Goal: Task Accomplishment & Management: Use online tool/utility

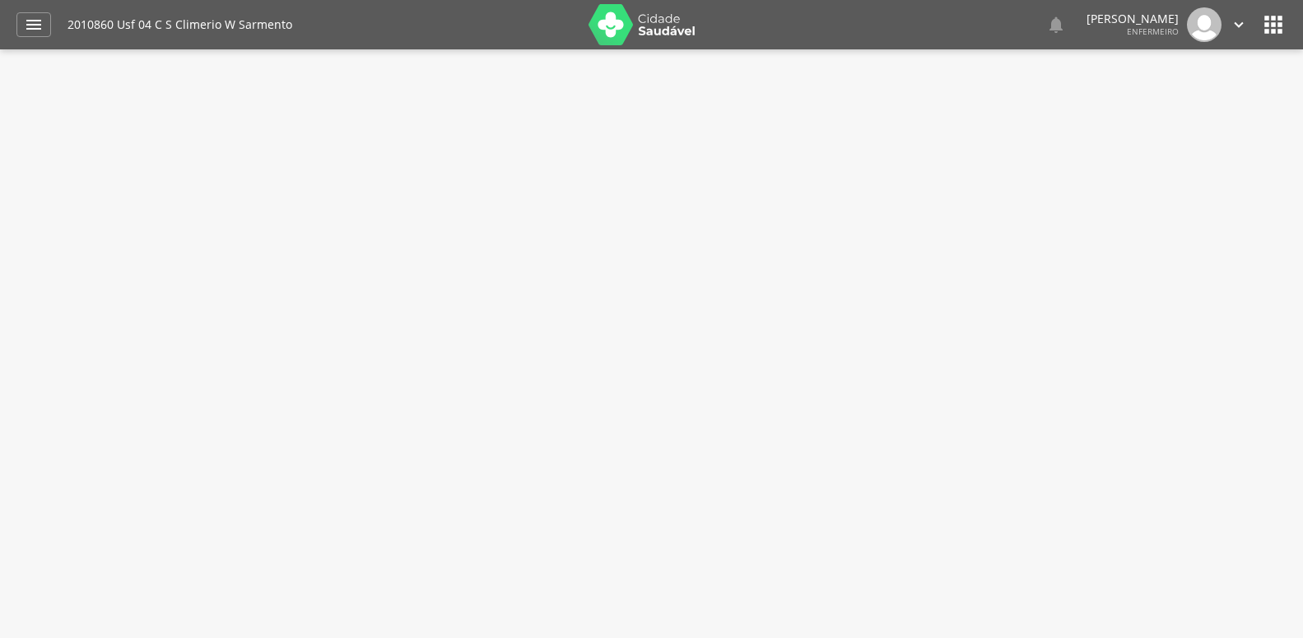
click at [21, 30] on div "" at bounding box center [33, 24] width 35 height 25
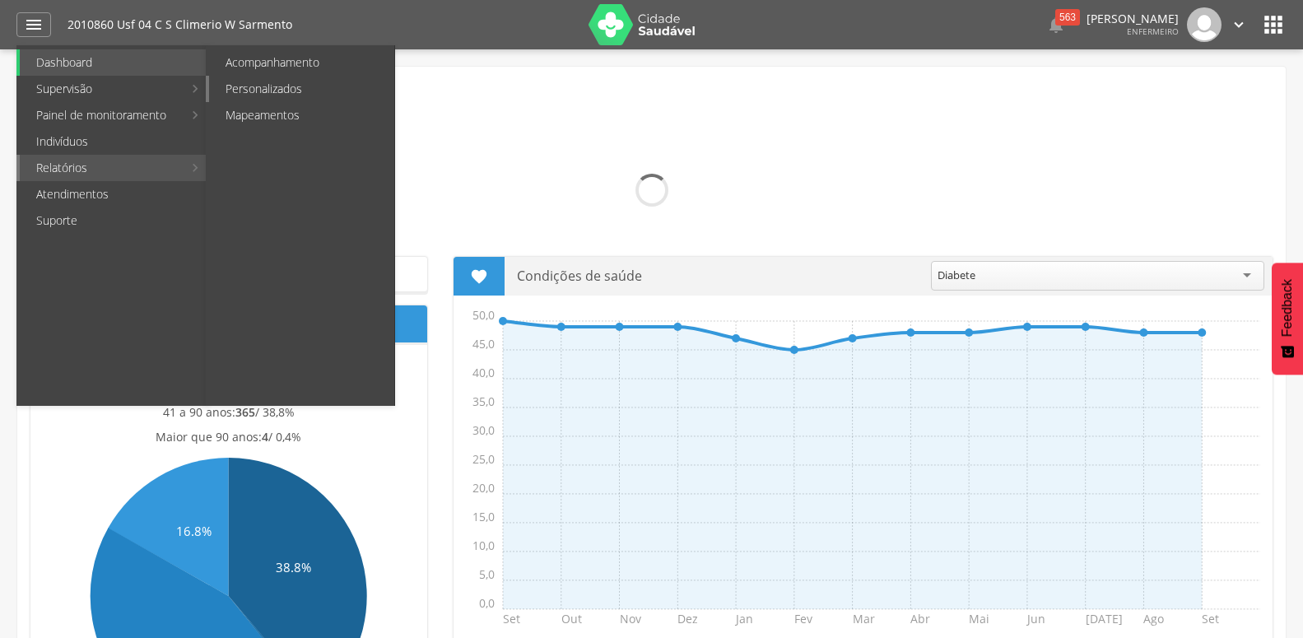
click at [235, 78] on link "Personalizados" at bounding box center [301, 89] width 185 height 26
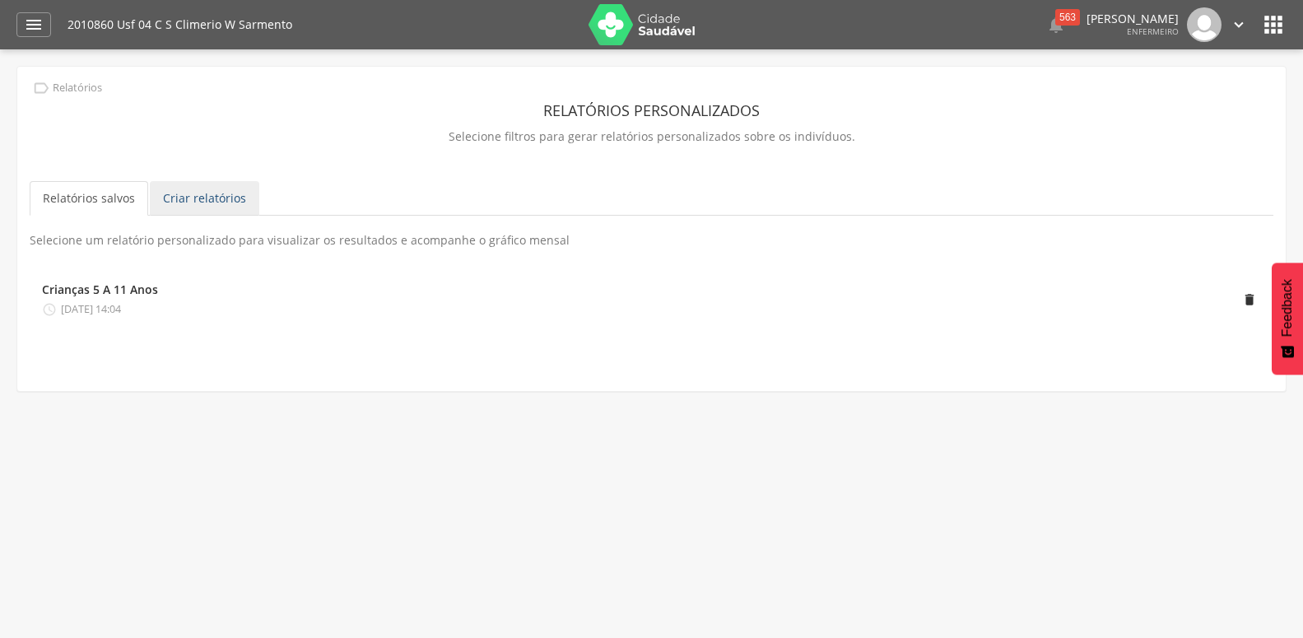
click at [207, 198] on link "Criar relatórios" at bounding box center [204, 198] width 109 height 35
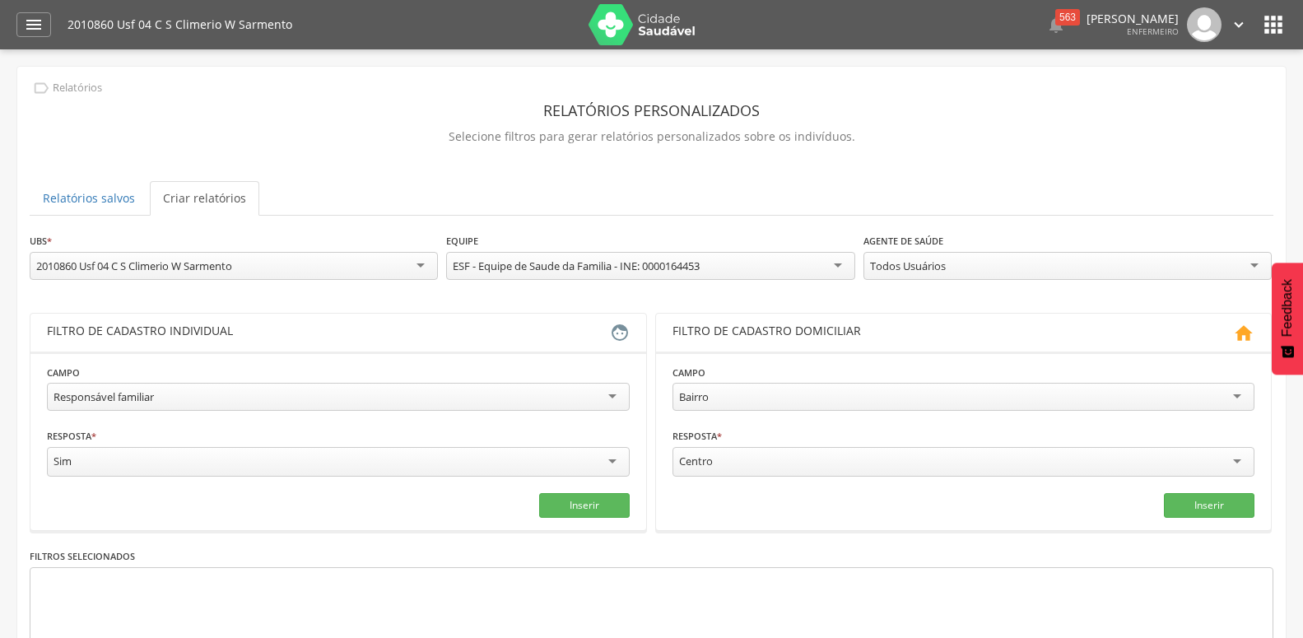
click at [206, 408] on div "Responsável familiar" at bounding box center [338, 397] width 583 height 28
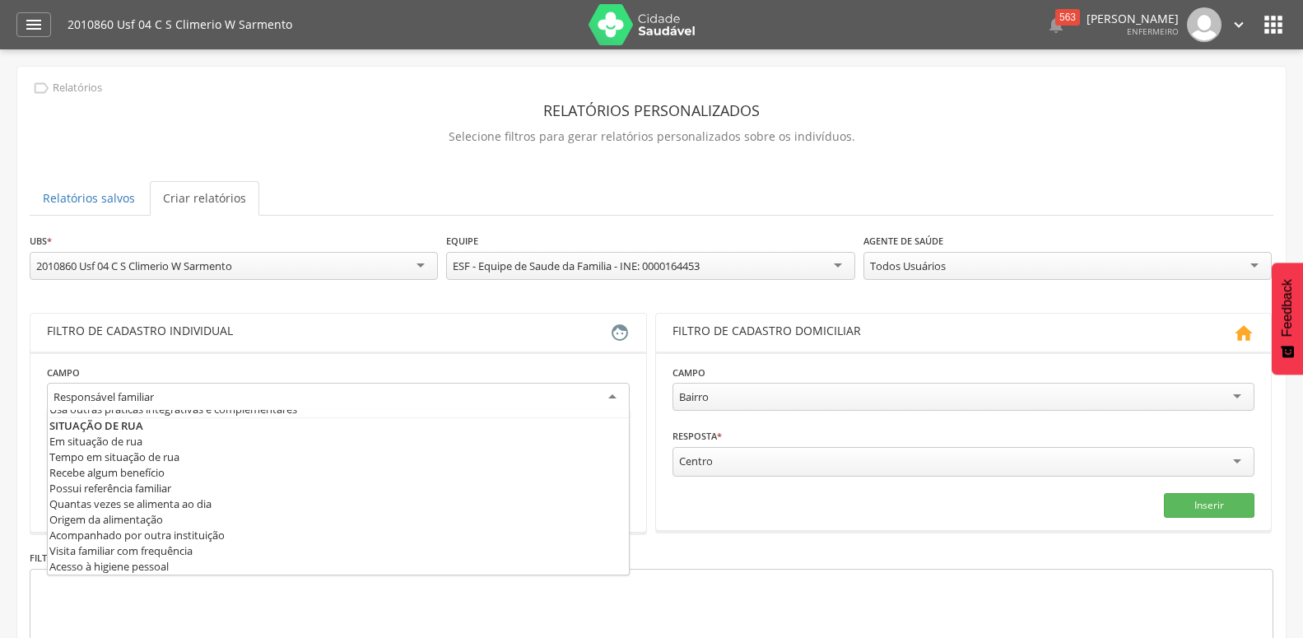
scroll to position [889, 0]
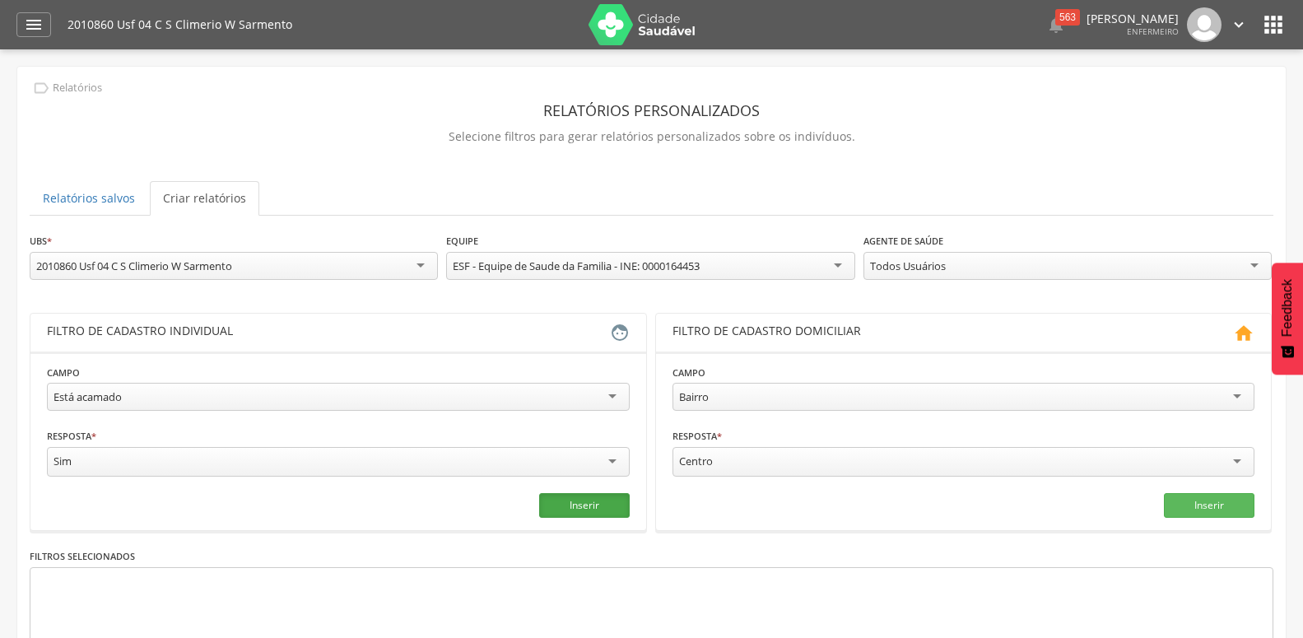
click at [583, 503] on button "Inserir" at bounding box center [584, 505] width 91 height 25
click at [926, 275] on div "Todos Usuários" at bounding box center [1067, 266] width 408 height 28
click at [903, 404] on div "**********" at bounding box center [651, 481] width 1243 height 499
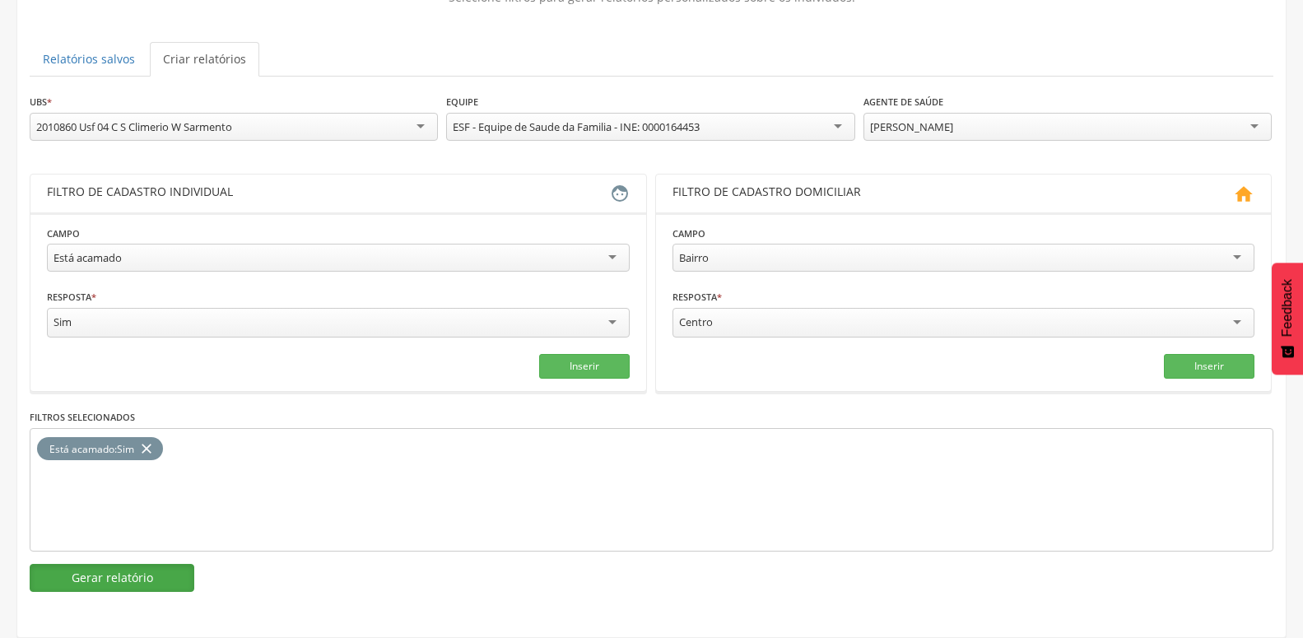
click at [150, 564] on button "Gerar relatório" at bounding box center [112, 578] width 165 height 28
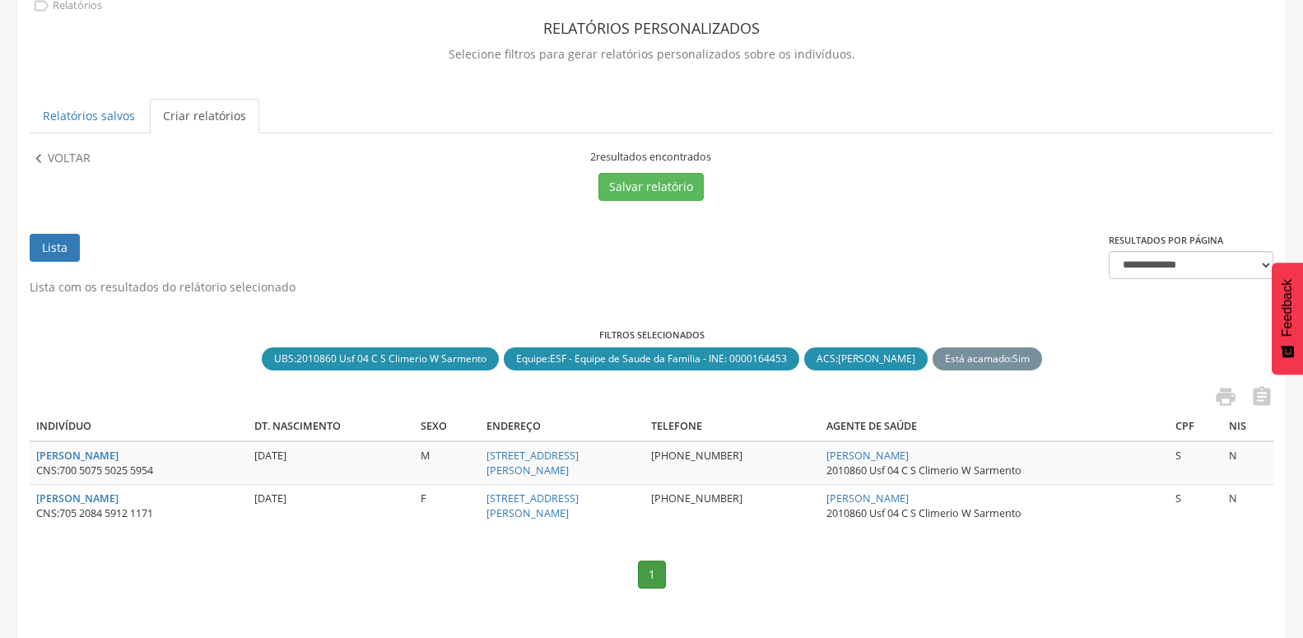
scroll to position [112, 0]
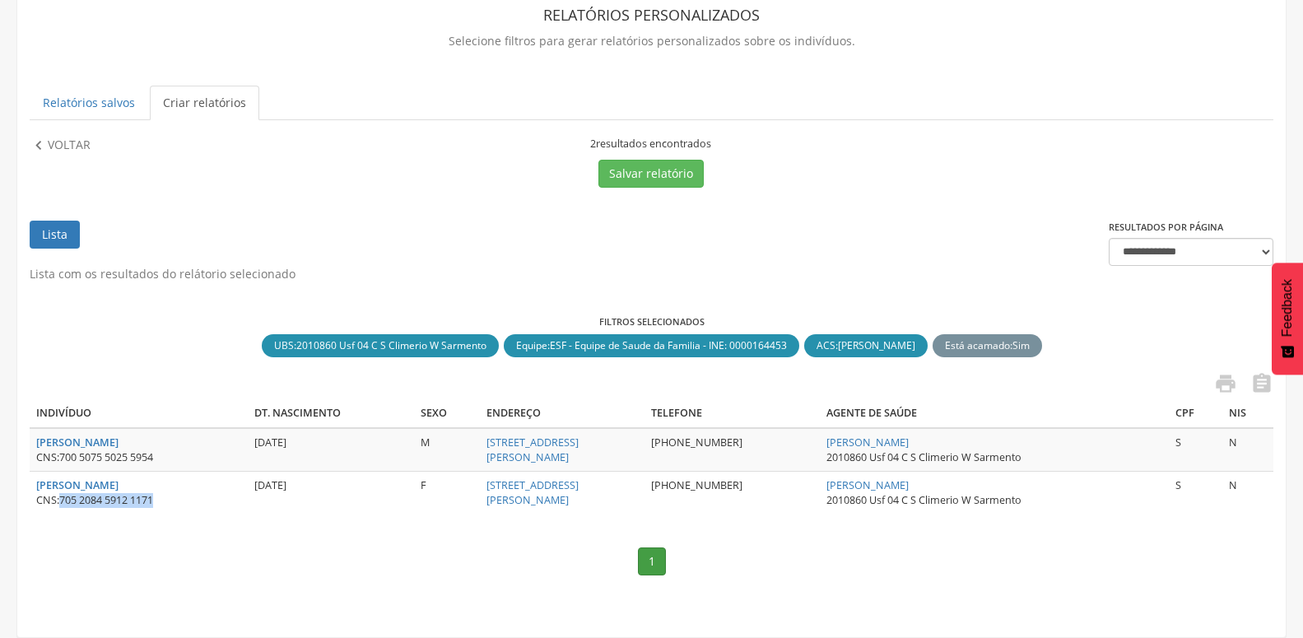
drag, startPoint x: 63, startPoint y: 485, endPoint x: 201, endPoint y: 483, distance: 137.4
click at [201, 493] on div "CNS: 705 2084 5912 1171" at bounding box center [138, 500] width 205 height 15
copy span "705 2084 5912 1171"
click at [67, 137] on p "Voltar" at bounding box center [69, 146] width 43 height 18
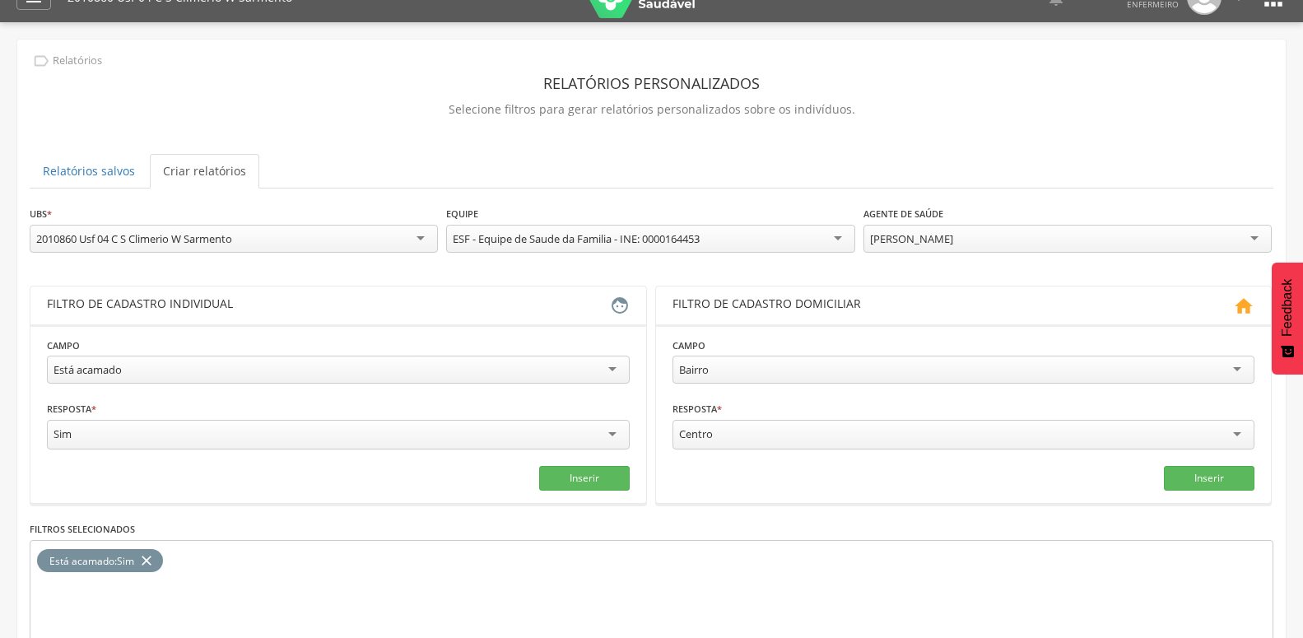
scroll to position [0, 0]
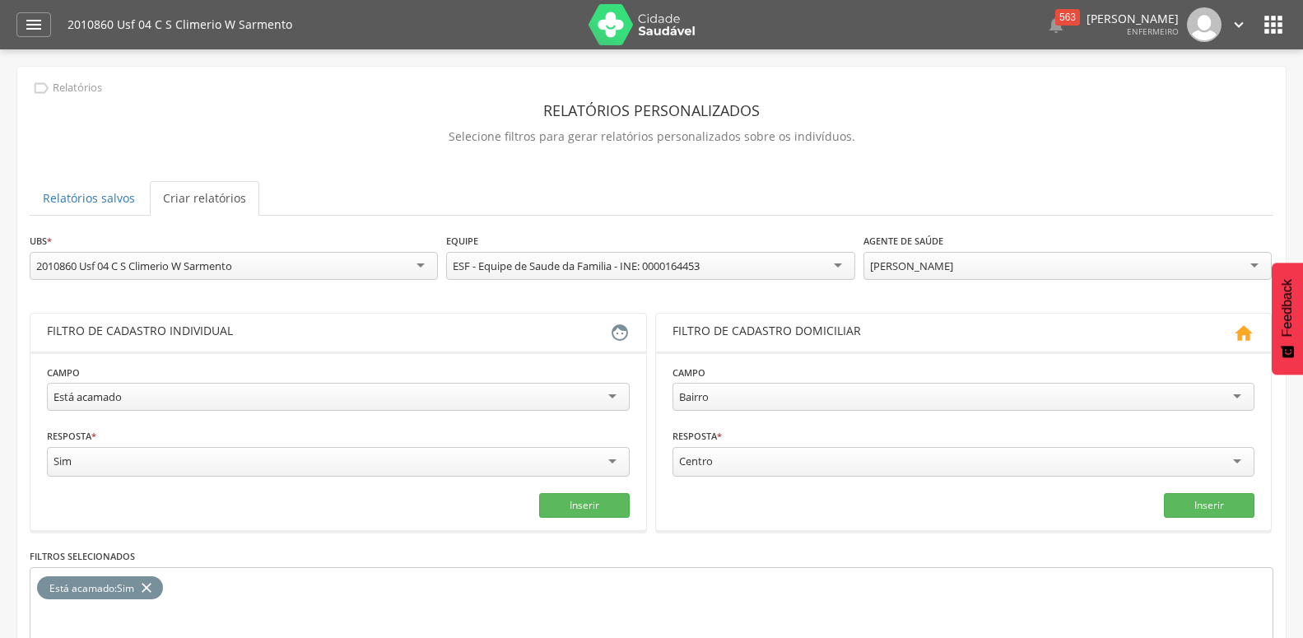
click at [1282, 21] on icon "" at bounding box center [1273, 25] width 26 height 26
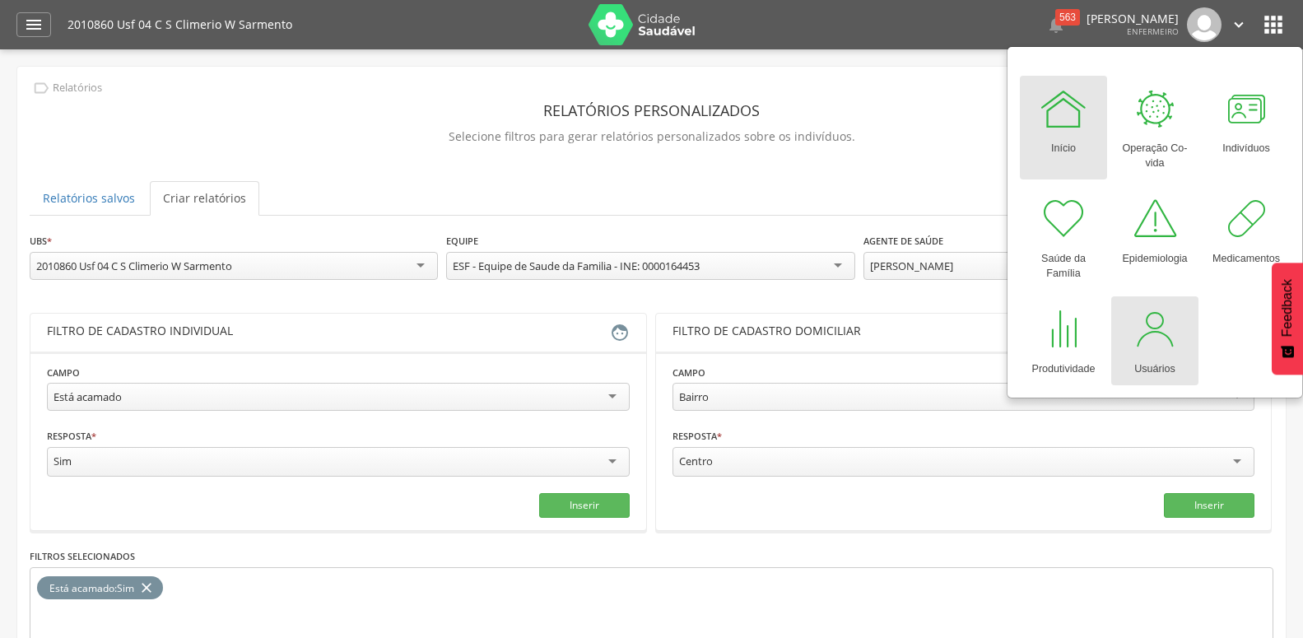
click at [1151, 379] on link "Usuários" at bounding box center [1154, 340] width 87 height 89
